Goal: Check status

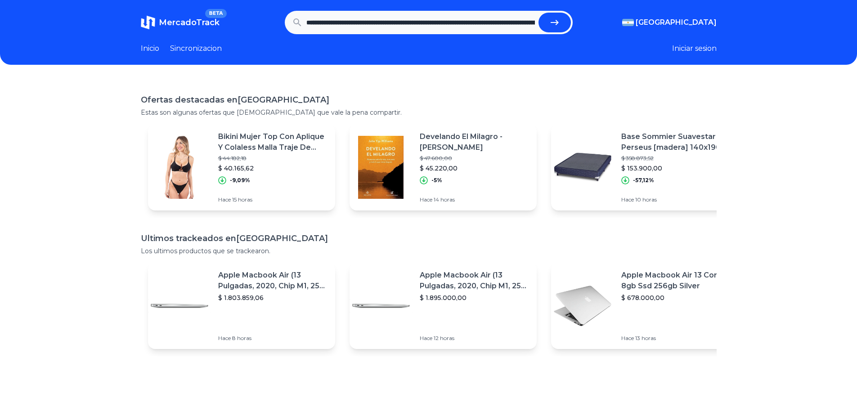
scroll to position [0, 413]
click at [556, 18] on icon "submit" at bounding box center [555, 22] width 11 height 11
type input "**********"
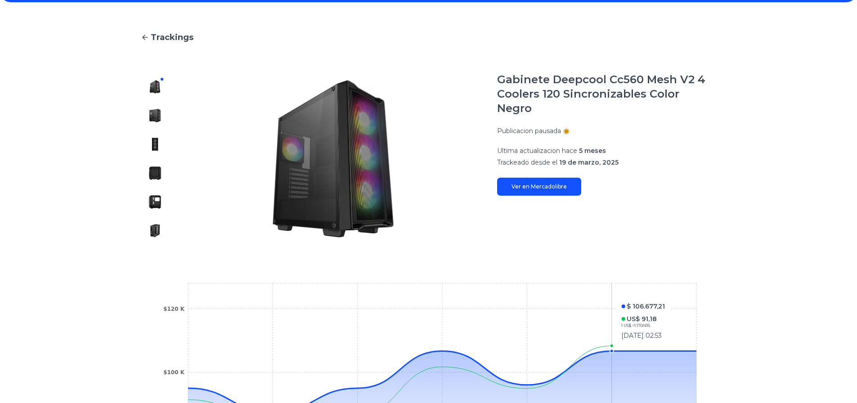
scroll to position [45, 0]
